Goal: Find contact information: Find contact information

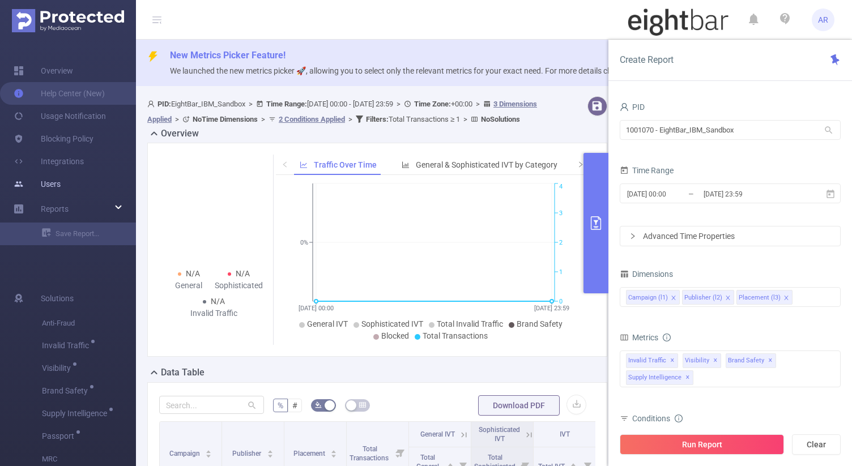
click at [49, 186] on link "Users" at bounding box center [37, 184] width 47 height 23
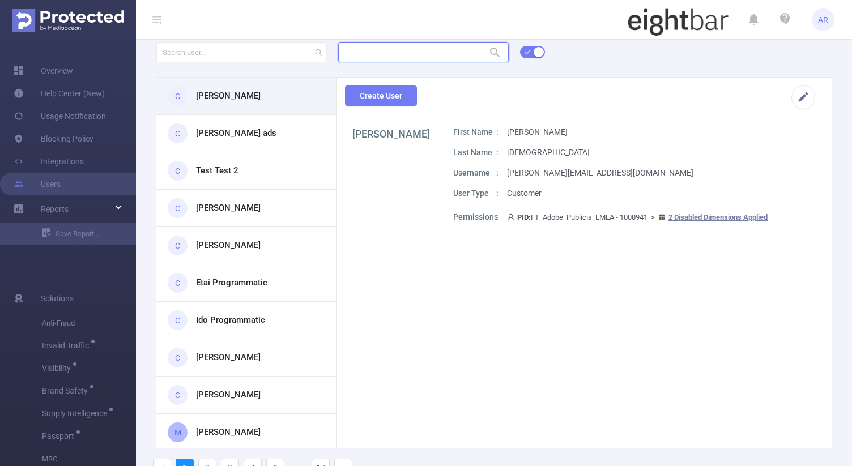
click at [360, 55] on input "text" at bounding box center [423, 52] width 170 height 20
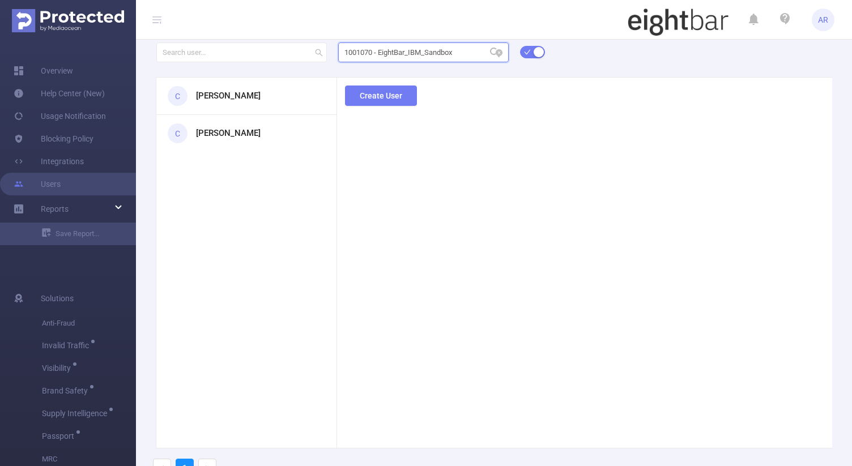
type input "1001070 - EightBar_IBM_Sandbox"
click at [491, 56] on icon at bounding box center [495, 53] width 14 height 14
click at [461, 82] on li "1001070 - EightBar_IBM_Sandbox 0" at bounding box center [422, 75] width 170 height 18
click at [243, 106] on div "1001070 - EightBar_IBM_Sandbox 1001070 - EightBar_IBM_Sandbox C [PERSON_NAME] C…" at bounding box center [494, 263] width 716 height 445
click at [223, 99] on h3 "[PERSON_NAME]" at bounding box center [228, 95] width 65 height 13
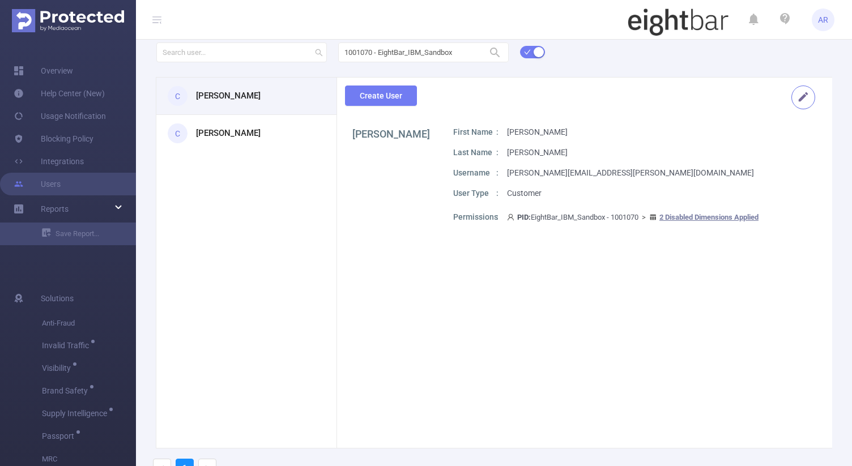
click at [797, 100] on button "button" at bounding box center [803, 97] width 24 height 24
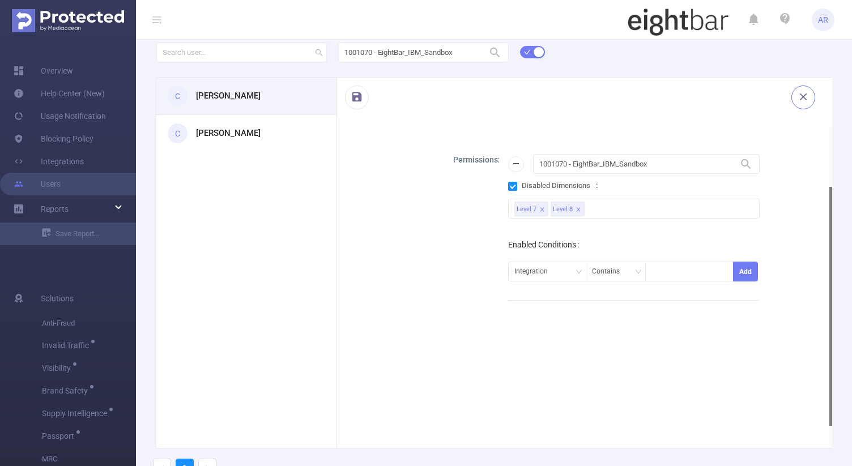
scroll to position [68, 0]
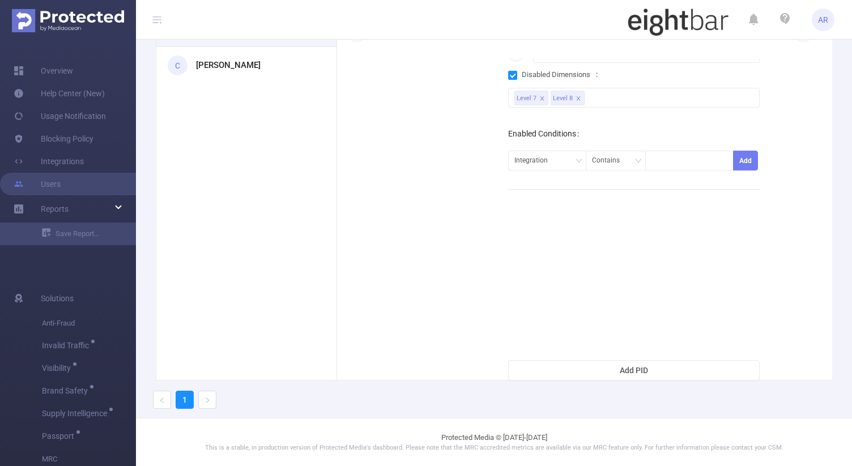
click at [227, 68] on h3 "[PERSON_NAME]" at bounding box center [228, 65] width 65 height 13
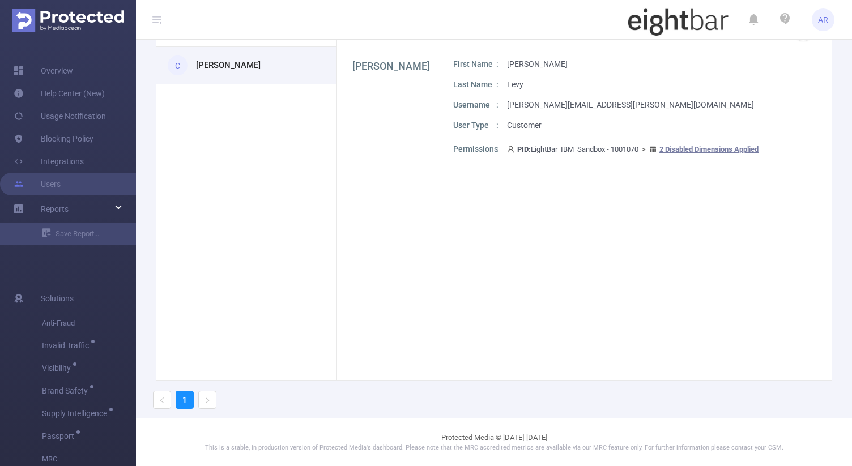
scroll to position [0, 0]
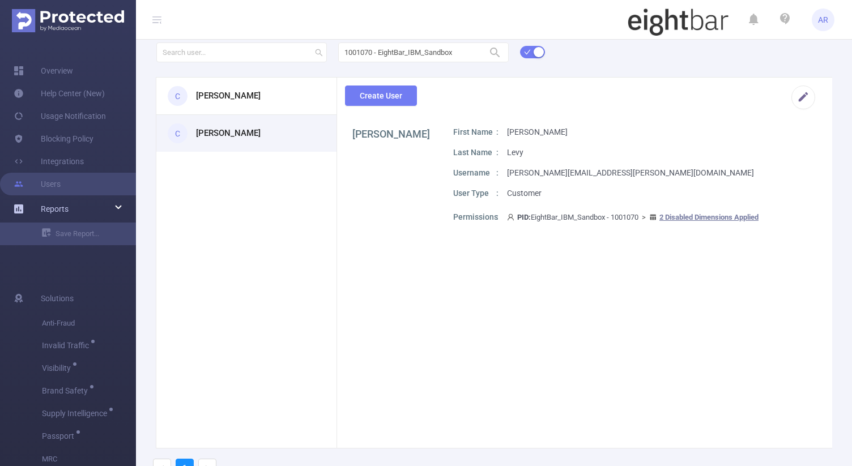
click at [83, 218] on div "Reports" at bounding box center [68, 209] width 136 height 23
click at [117, 212] on div "Reports" at bounding box center [68, 209] width 136 height 23
